Goal: Navigation & Orientation: Understand site structure

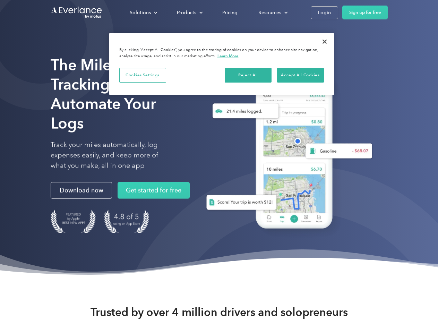
click at [143, 12] on div "Solutions" at bounding box center [140, 12] width 21 height 9
click at [189, 12] on div "Products" at bounding box center [186, 12] width 19 height 9
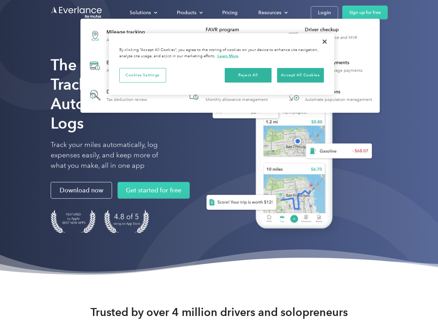
click at [272, 12] on div "Resources" at bounding box center [269, 12] width 23 height 9
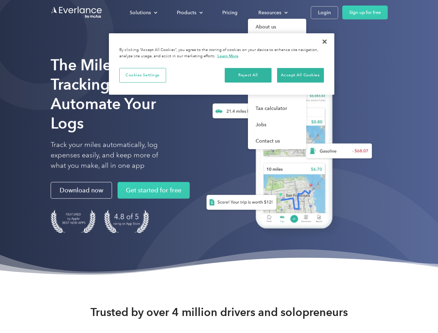
click at [142, 75] on button "Cookies Settings" at bounding box center [142, 75] width 47 height 15
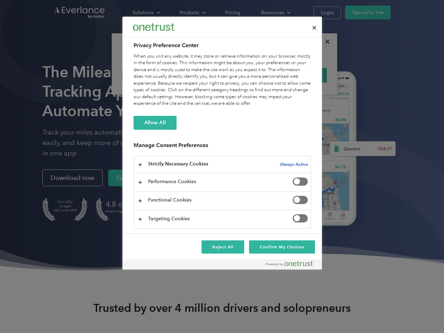
click at [248, 75] on div "When you visit any website, it may store or retrieve information on your browse…" at bounding box center [221, 80] width 177 height 54
click at [300, 75] on div "When you visit any website, it may store or retrieve information on your browse…" at bounding box center [221, 80] width 177 height 54
click at [324, 42] on div at bounding box center [222, 166] width 444 height 333
